Goal: Check status: Check status

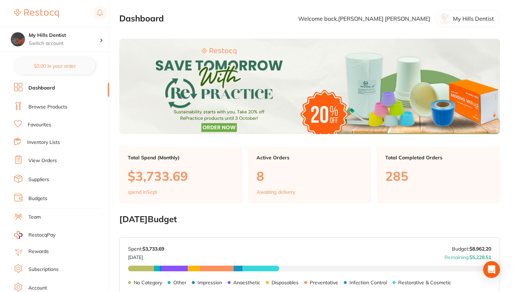
click at [46, 157] on link "View Orders" at bounding box center [42, 160] width 28 height 7
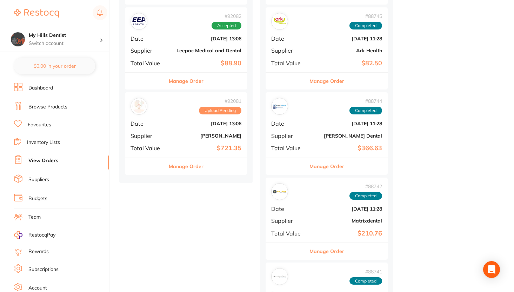
scroll to position [602, 0]
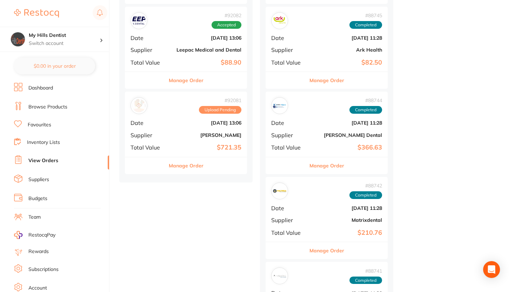
click at [188, 146] on b "$721.35" at bounding box center [206, 147] width 70 height 7
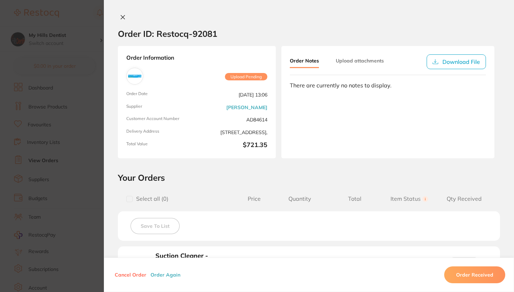
click at [120, 15] on icon at bounding box center [123, 17] width 6 height 6
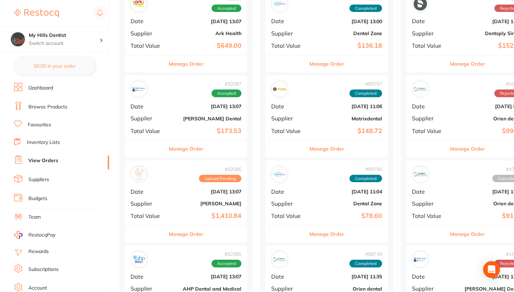
scroll to position [109, 0]
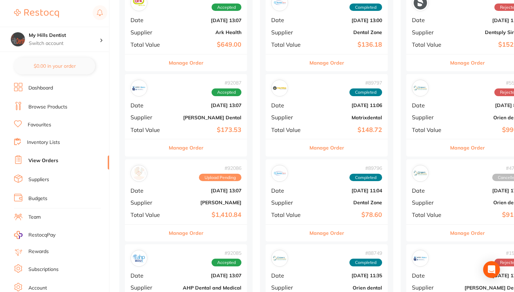
click at [182, 216] on b "$1,410.84" at bounding box center [206, 214] width 70 height 7
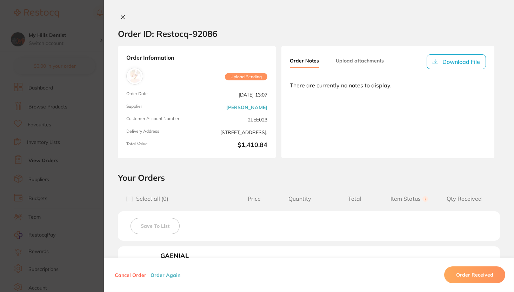
click at [119, 14] on button at bounding box center [123, 17] width 10 height 7
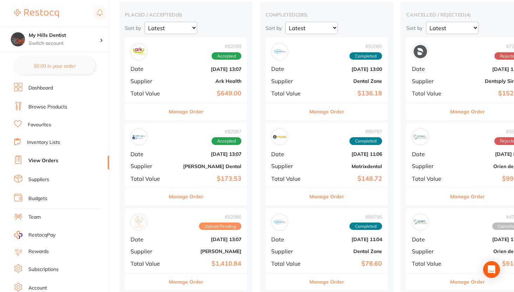
scroll to position [60, 0]
